Goal: Transaction & Acquisition: Obtain resource

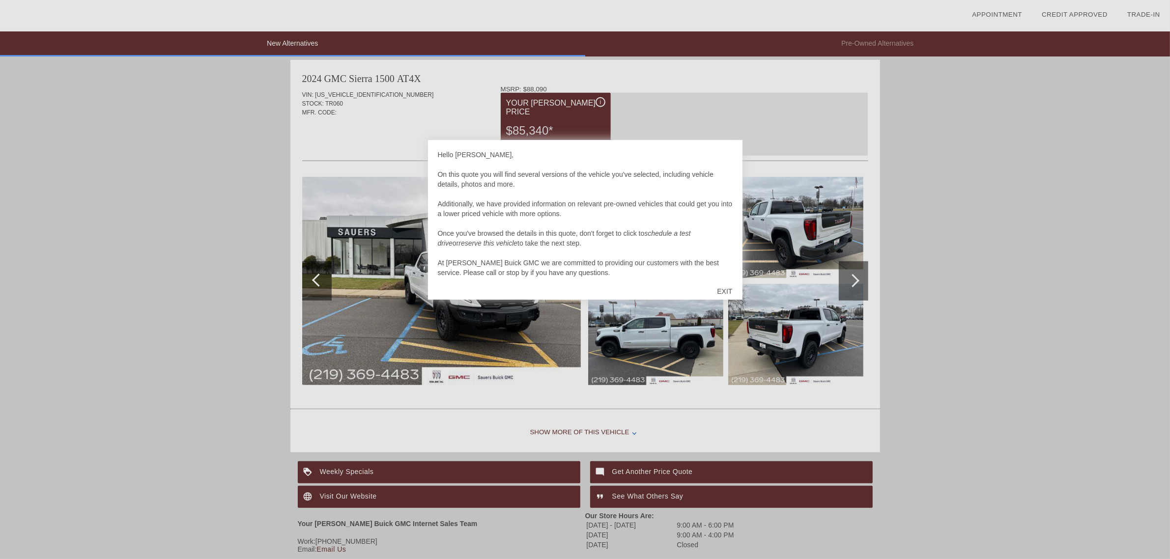
scroll to position [1008, 0]
click at [719, 283] on div "EXIT" at bounding box center [724, 291] width 35 height 29
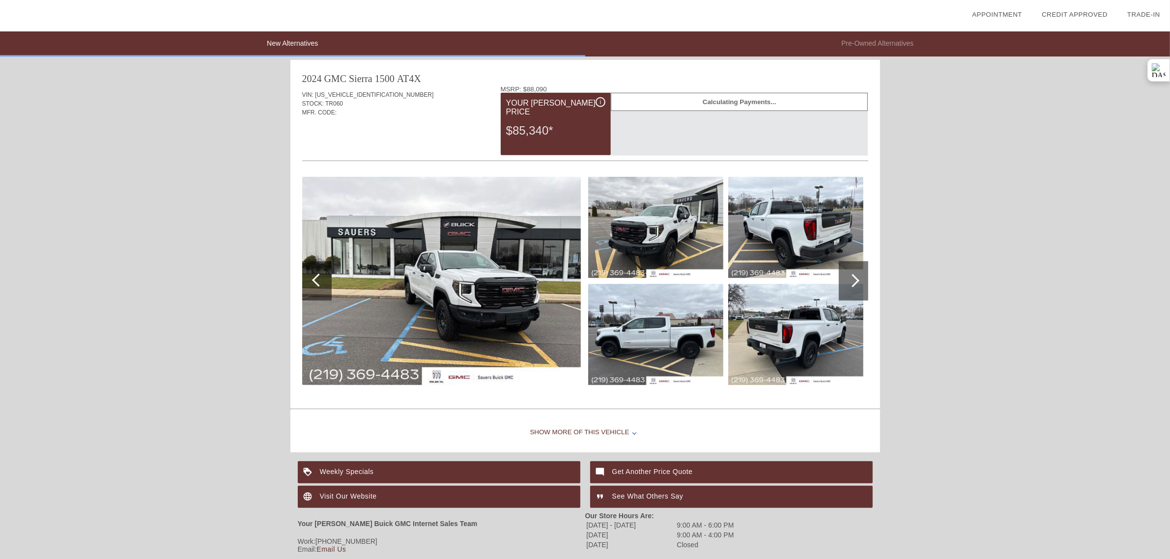
scroll to position [1008, 0]
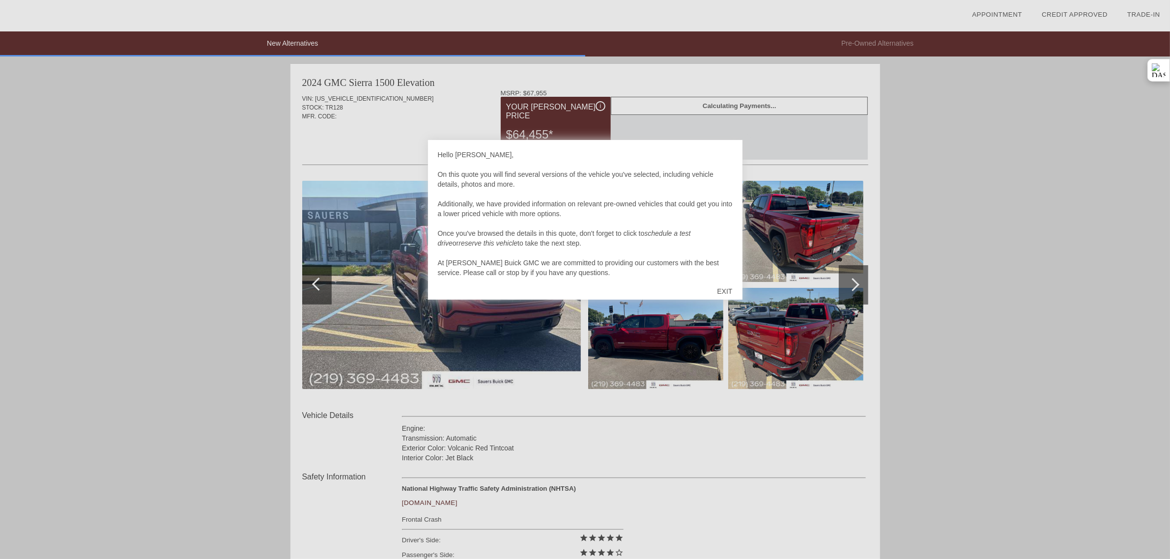
click at [723, 299] on div "EXIT" at bounding box center [724, 291] width 35 height 29
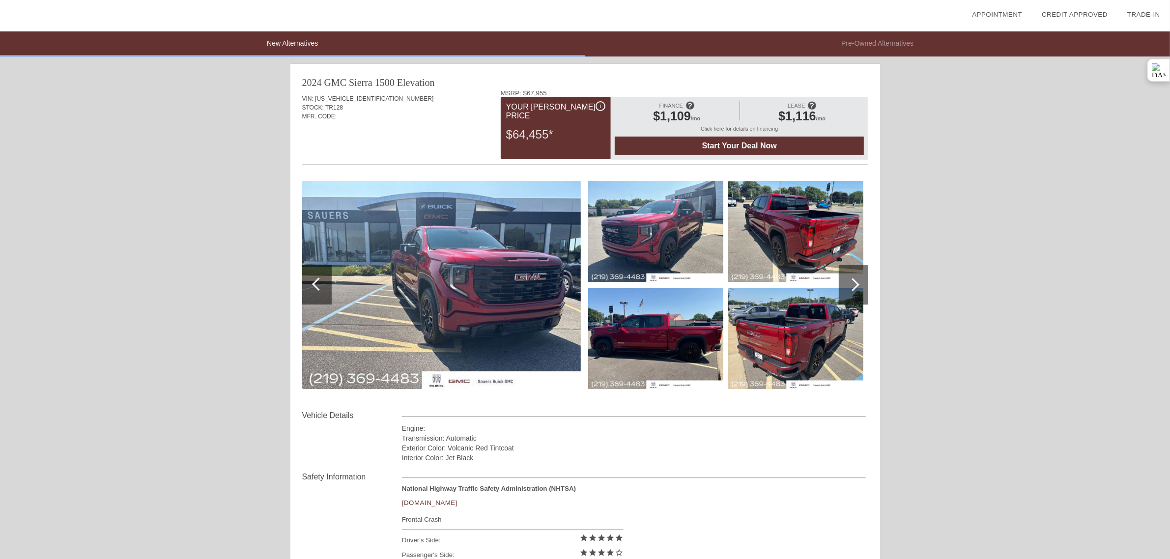
click at [724, 295] on div at bounding box center [585, 339] width 566 height 107
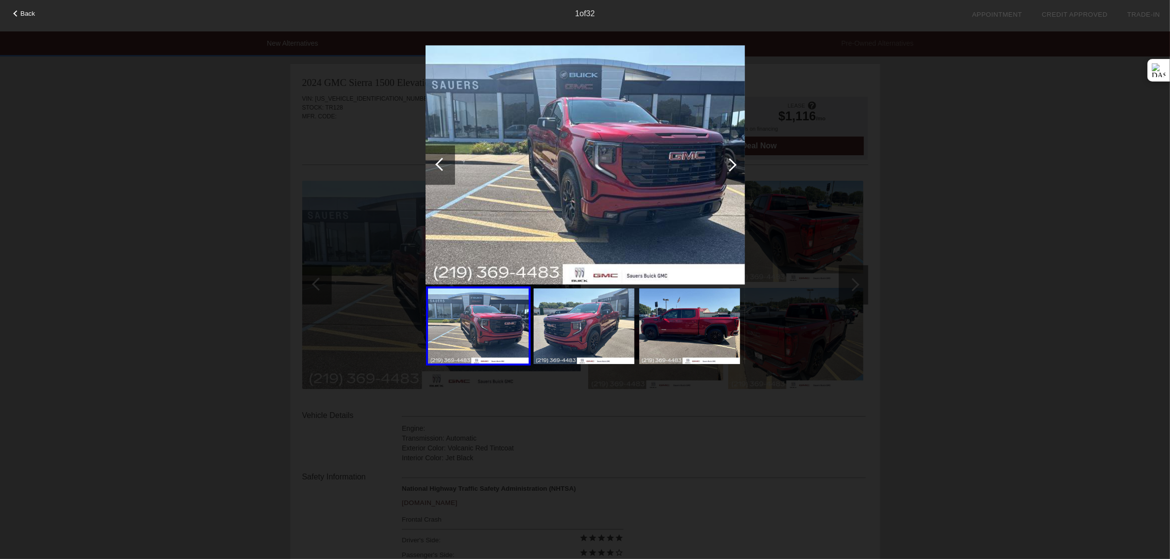
click at [792, 38] on div "Back 1 of 32" at bounding box center [585, 279] width 1170 height 559
click at [26, 16] on span "Back" at bounding box center [28, 13] width 15 height 7
